Goal: Find specific page/section: Find specific page/section

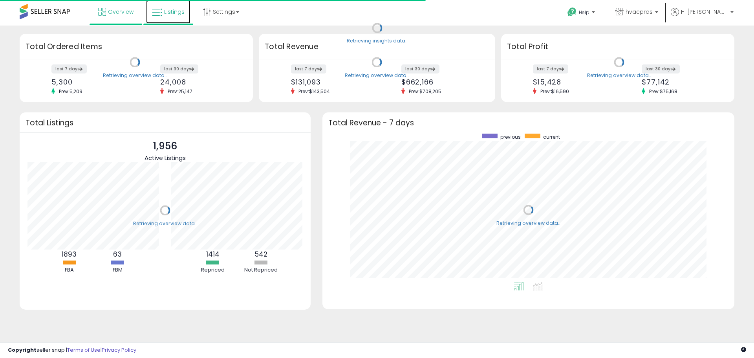
click at [157, 10] on icon at bounding box center [157, 12] width 10 height 10
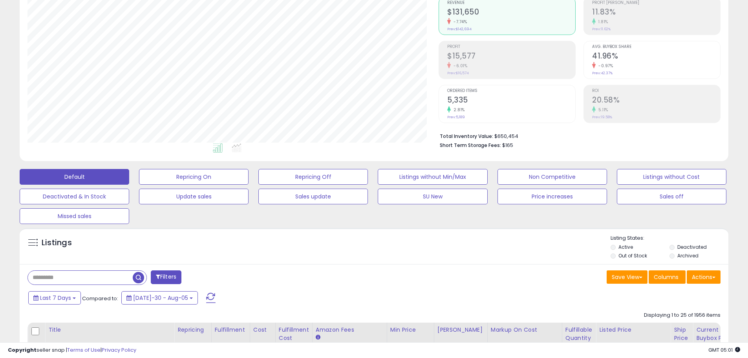
scroll to position [275, 0]
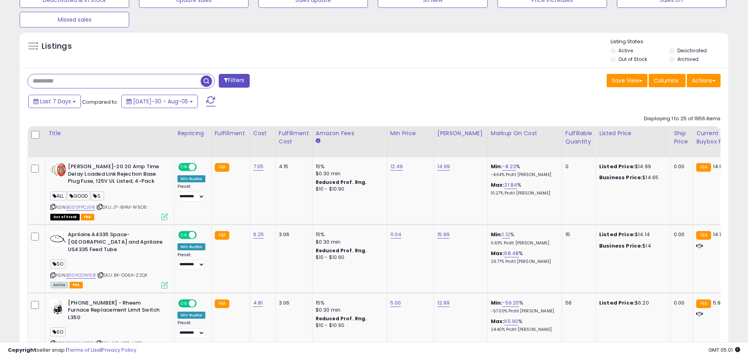
click at [55, 86] on input "text" at bounding box center [114, 81] width 173 height 14
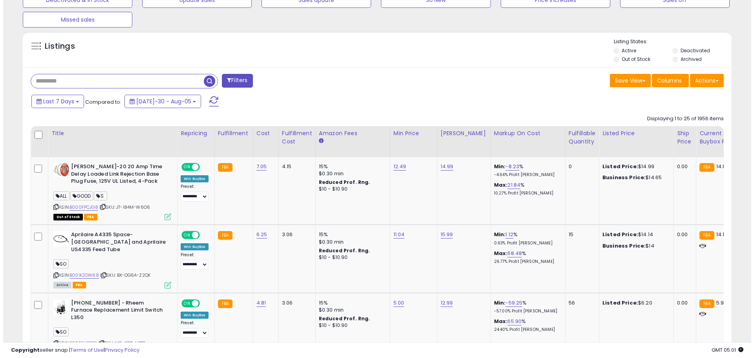
scroll to position [118, 0]
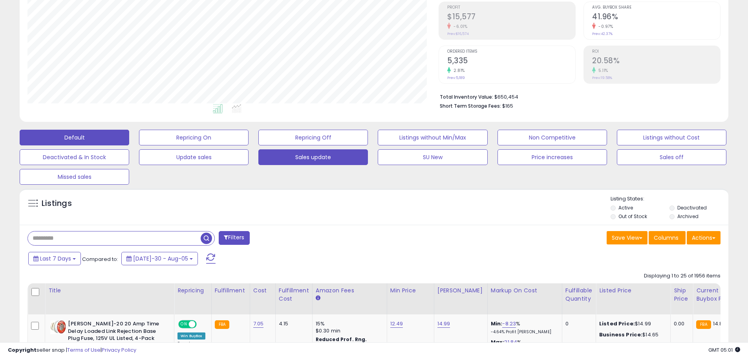
click at [249, 145] on button "Sales update" at bounding box center [194, 138] width 110 height 16
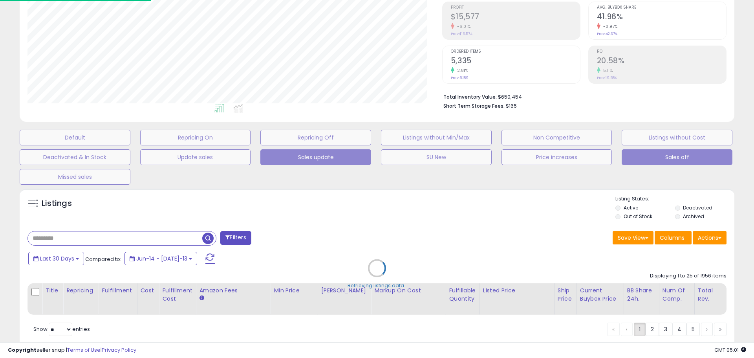
scroll to position [392529, 392276]
type input "**********"
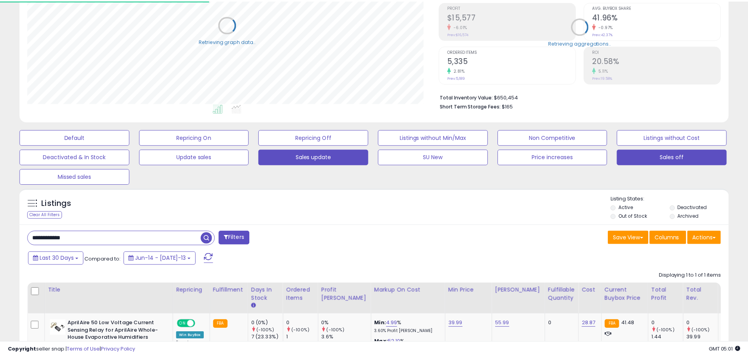
scroll to position [161, 411]
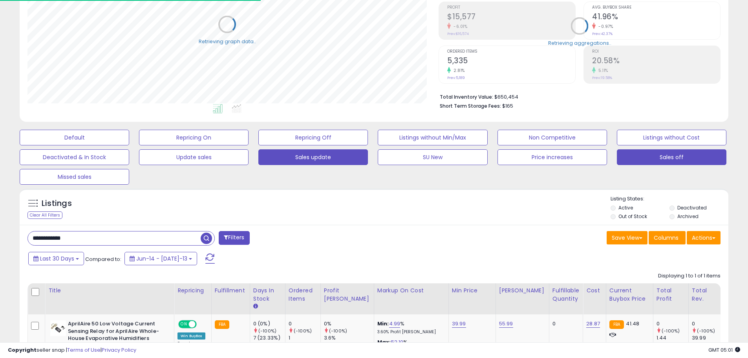
click at [129, 145] on button "Sales off" at bounding box center [75, 138] width 110 height 16
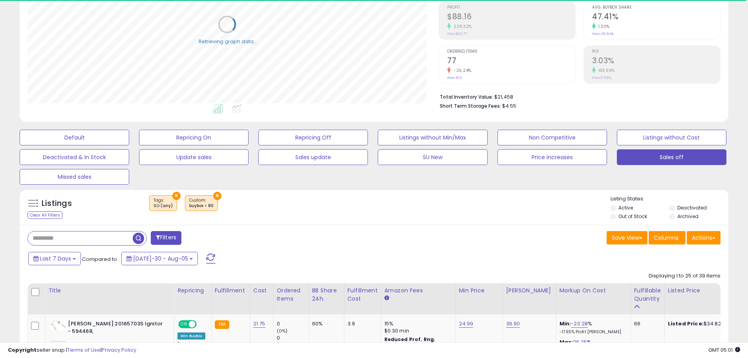
click at [95, 236] on input "text" at bounding box center [80, 238] width 105 height 14
paste input "**********"
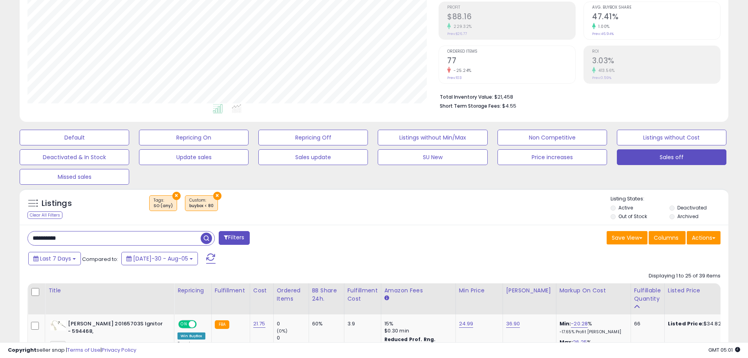
type input "**********"
click at [201, 240] on span "button" at bounding box center [206, 237] width 11 height 11
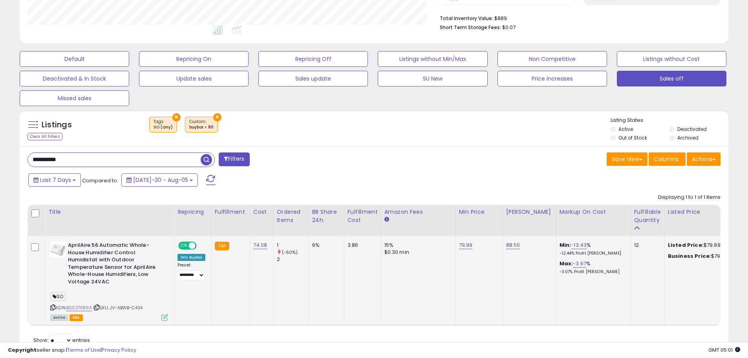
scroll to position [231, 0]
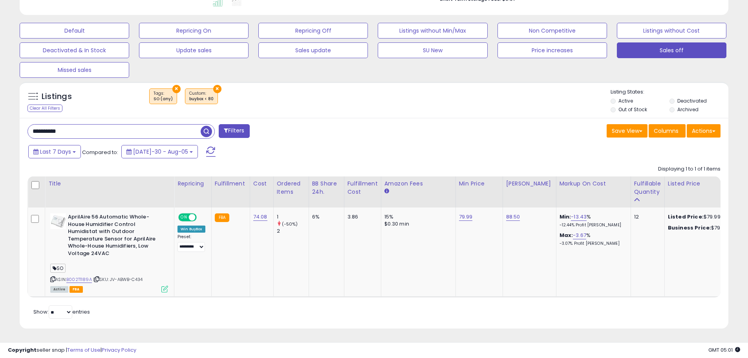
paste input "text"
drag, startPoint x: 48, startPoint y: 115, endPoint x: 20, endPoint y: 121, distance: 28.0
click at [20, 121] on div "**********" at bounding box center [374, 223] width 709 height 211
click at [203, 129] on span "button" at bounding box center [206, 131] width 11 height 11
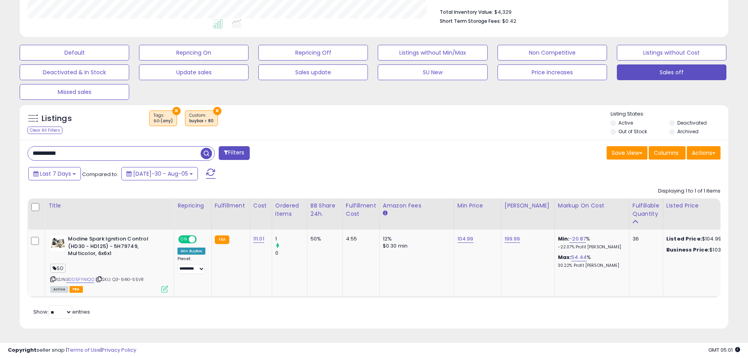
scroll to position [161, 411]
paste input "text"
click at [208, 148] on span "button" at bounding box center [206, 153] width 11 height 11
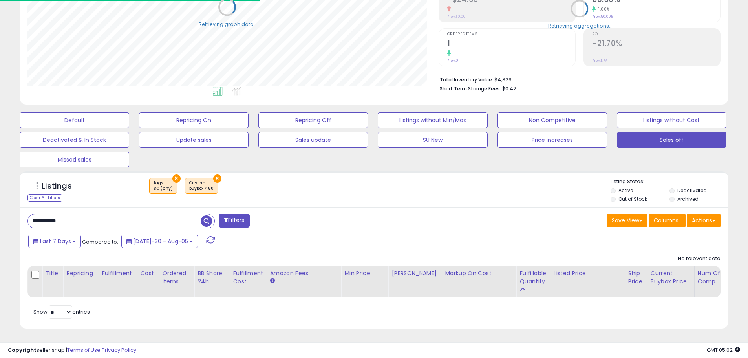
scroll to position [0, 0]
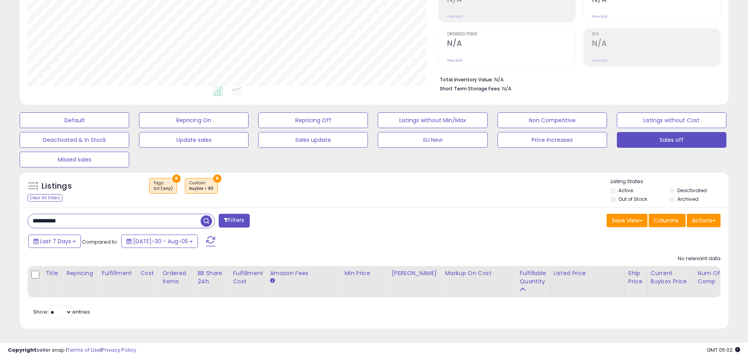
click at [215, 174] on button "×" at bounding box center [217, 178] width 8 height 8
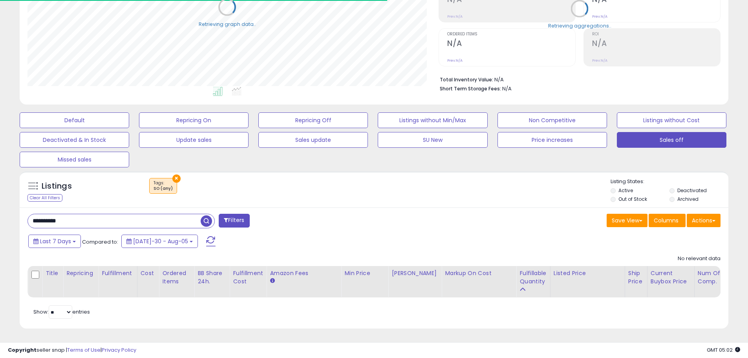
click at [204, 217] on span "button" at bounding box center [206, 220] width 11 height 11
click at [175, 174] on button "×" at bounding box center [176, 178] width 8 height 8
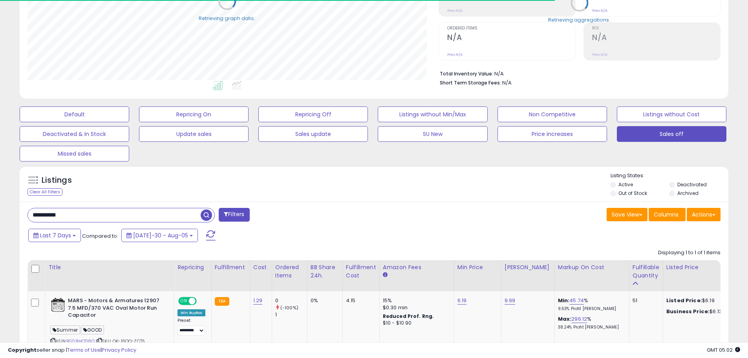
click at [208, 215] on span "button" at bounding box center [206, 214] width 11 height 11
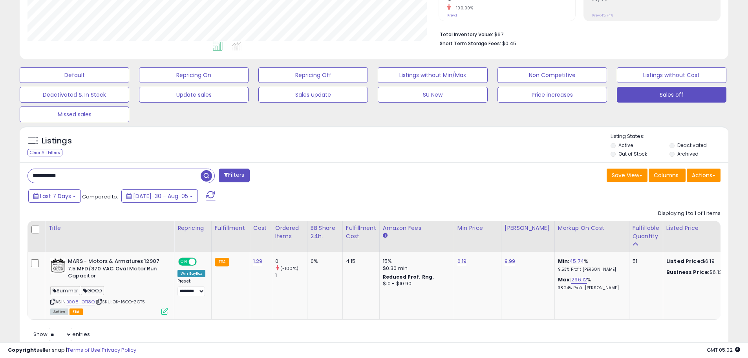
paste input "text"
drag, startPoint x: 77, startPoint y: 170, endPoint x: 7, endPoint y: 144, distance: 75.1
click at [4, 144] on div "**********" at bounding box center [374, 112] width 748 height 535
click at [209, 179] on span "button" at bounding box center [206, 175] width 11 height 11
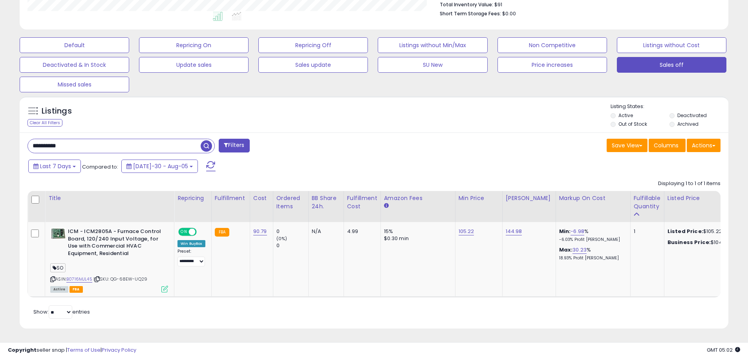
paste input "text"
drag, startPoint x: 59, startPoint y: 126, endPoint x: 15, endPoint y: 113, distance: 45.7
click at [15, 113] on div "Listings Clear All Filters" at bounding box center [374, 215] width 721 height 246
click at [203, 140] on span "button" at bounding box center [206, 145] width 11 height 11
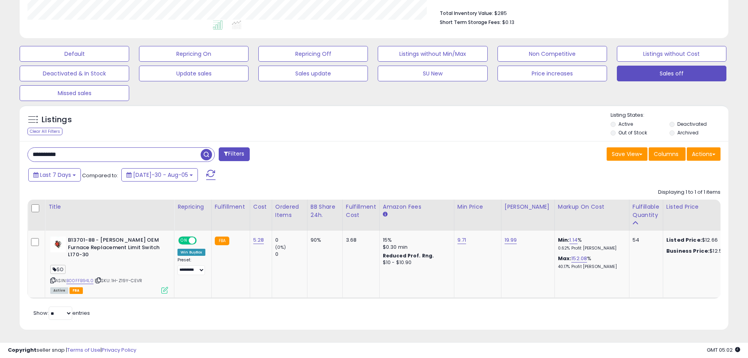
paste input "text"
drag, startPoint x: 80, startPoint y: 154, endPoint x: 13, endPoint y: 152, distance: 67.2
click at [13, 152] on div "**********" at bounding box center [374, 85] width 740 height 507
click at [204, 154] on span "button" at bounding box center [206, 154] width 11 height 11
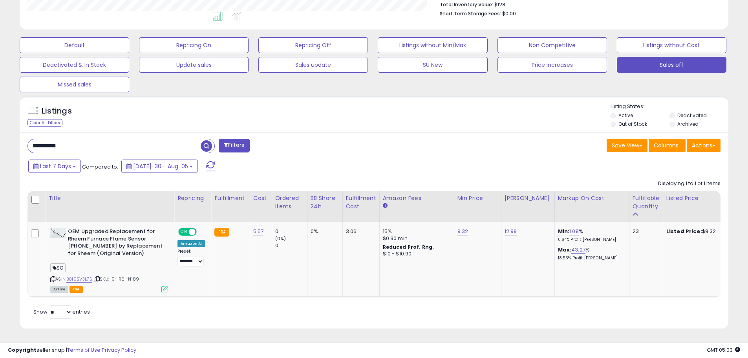
paste input "text"
drag, startPoint x: 68, startPoint y: 143, endPoint x: 29, endPoint y: 136, distance: 39.4
click at [29, 139] on input "**********" at bounding box center [114, 146] width 173 height 14
click at [203, 141] on span "button" at bounding box center [206, 145] width 11 height 11
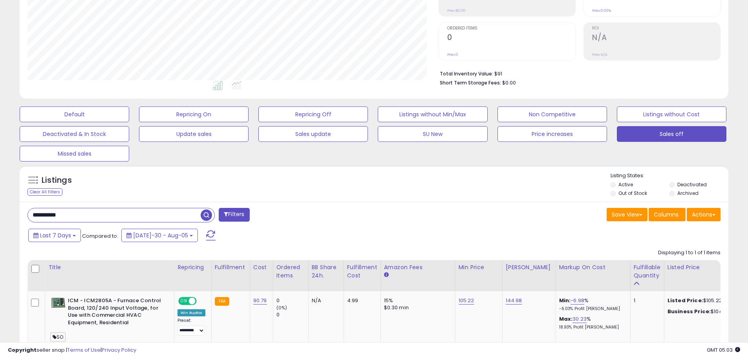
paste input "text"
drag, startPoint x: 74, startPoint y: 207, endPoint x: 16, endPoint y: 187, distance: 61.2
click at [16, 187] on div "Listings Clear All Filters" at bounding box center [374, 284] width 721 height 246
click at [206, 215] on span "button" at bounding box center [206, 214] width 11 height 11
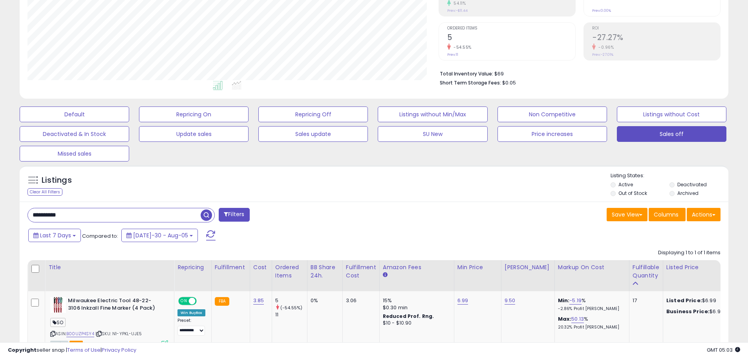
drag, startPoint x: 62, startPoint y: 207, endPoint x: 98, endPoint y: 201, distance: 36.2
click at [10, 184] on div "**********" at bounding box center [374, 142] width 740 height 500
paste input "text"
click at [206, 215] on span "button" at bounding box center [206, 214] width 11 height 11
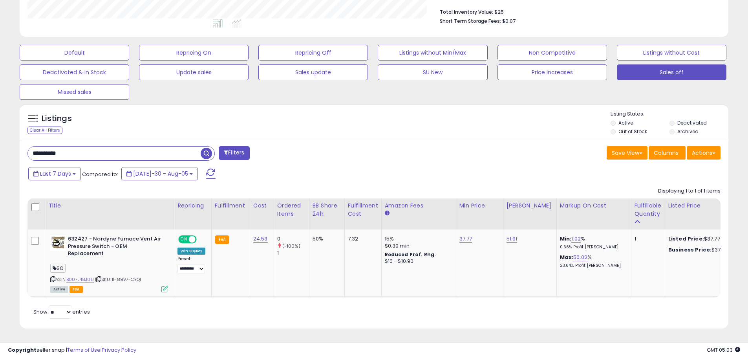
paste input "text"
drag, startPoint x: 72, startPoint y: 147, endPoint x: 79, endPoint y: 144, distance: 7.9
click at [11, 126] on div "**********" at bounding box center [374, 84] width 740 height 507
type input "**********"
click at [205, 149] on span "button" at bounding box center [206, 153] width 11 height 11
